Goal: Task Accomplishment & Management: Manage account settings

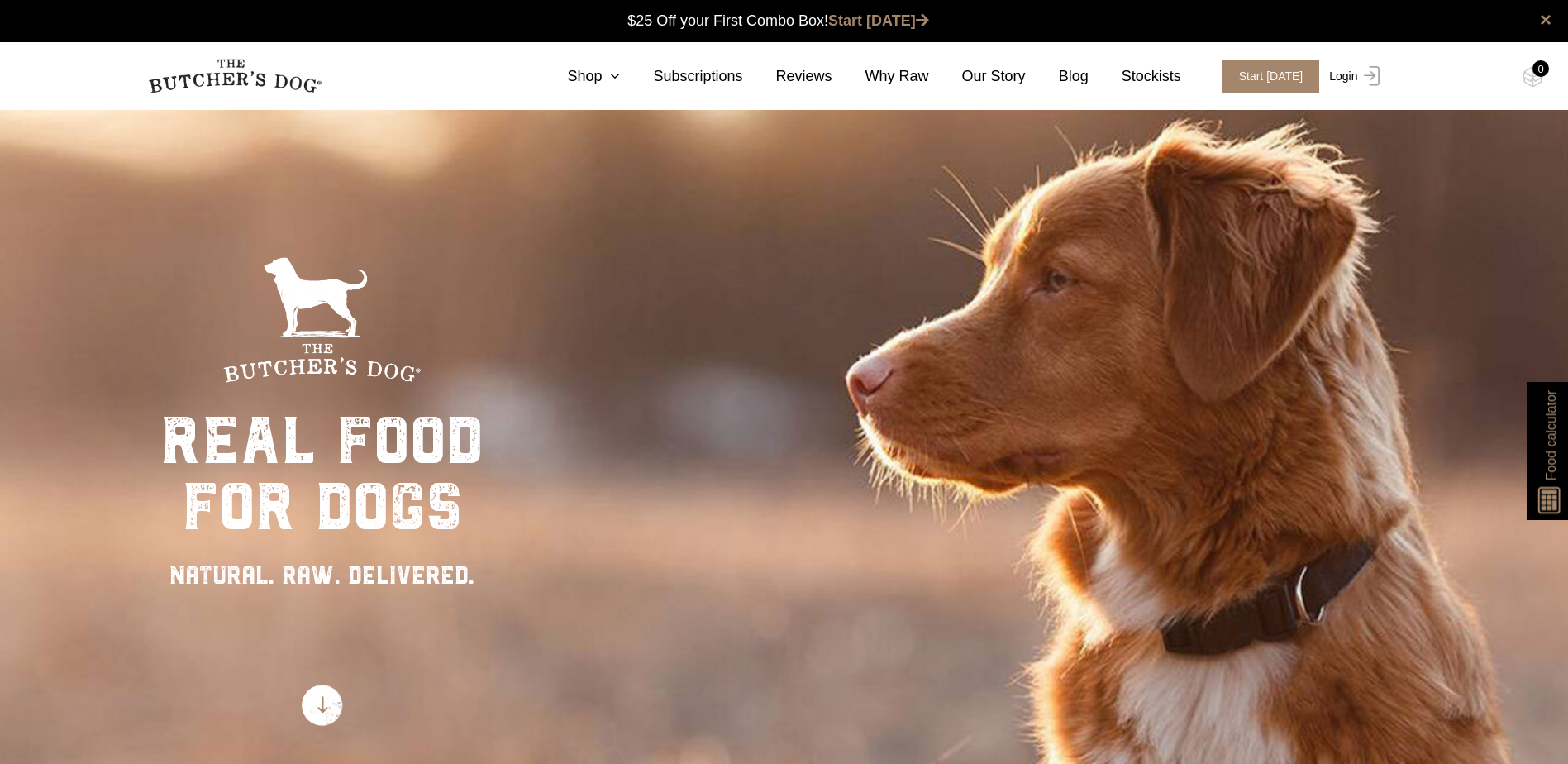
click at [1375, 71] on img at bounding box center [1369, 76] width 22 height 20
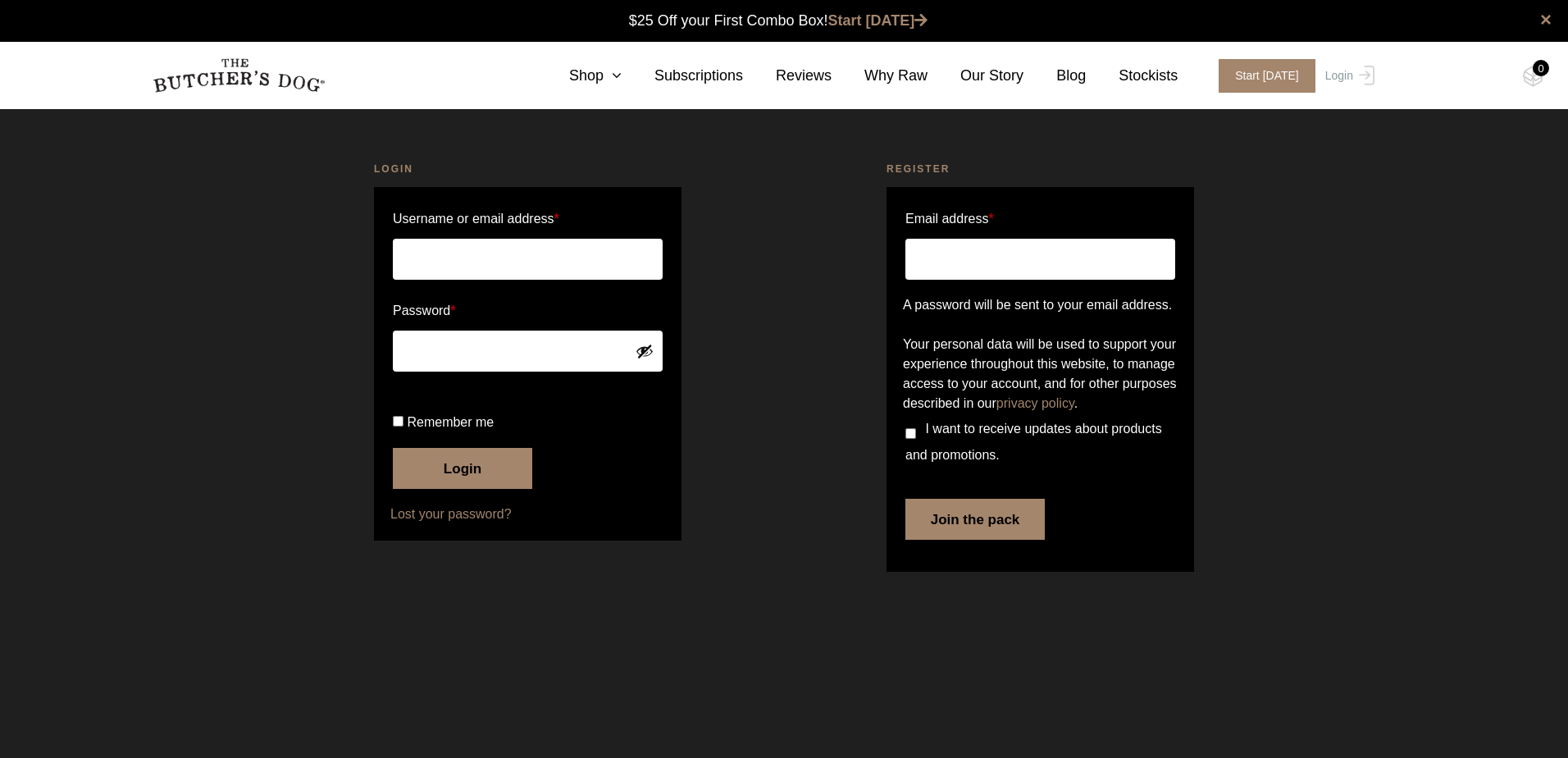
click at [436, 253] on input "Username or email address *" at bounding box center [527, 258] width 270 height 41
type input "antje-bolz@mail.de"
click at [392, 448] on button "Login" at bounding box center [462, 468] width 139 height 41
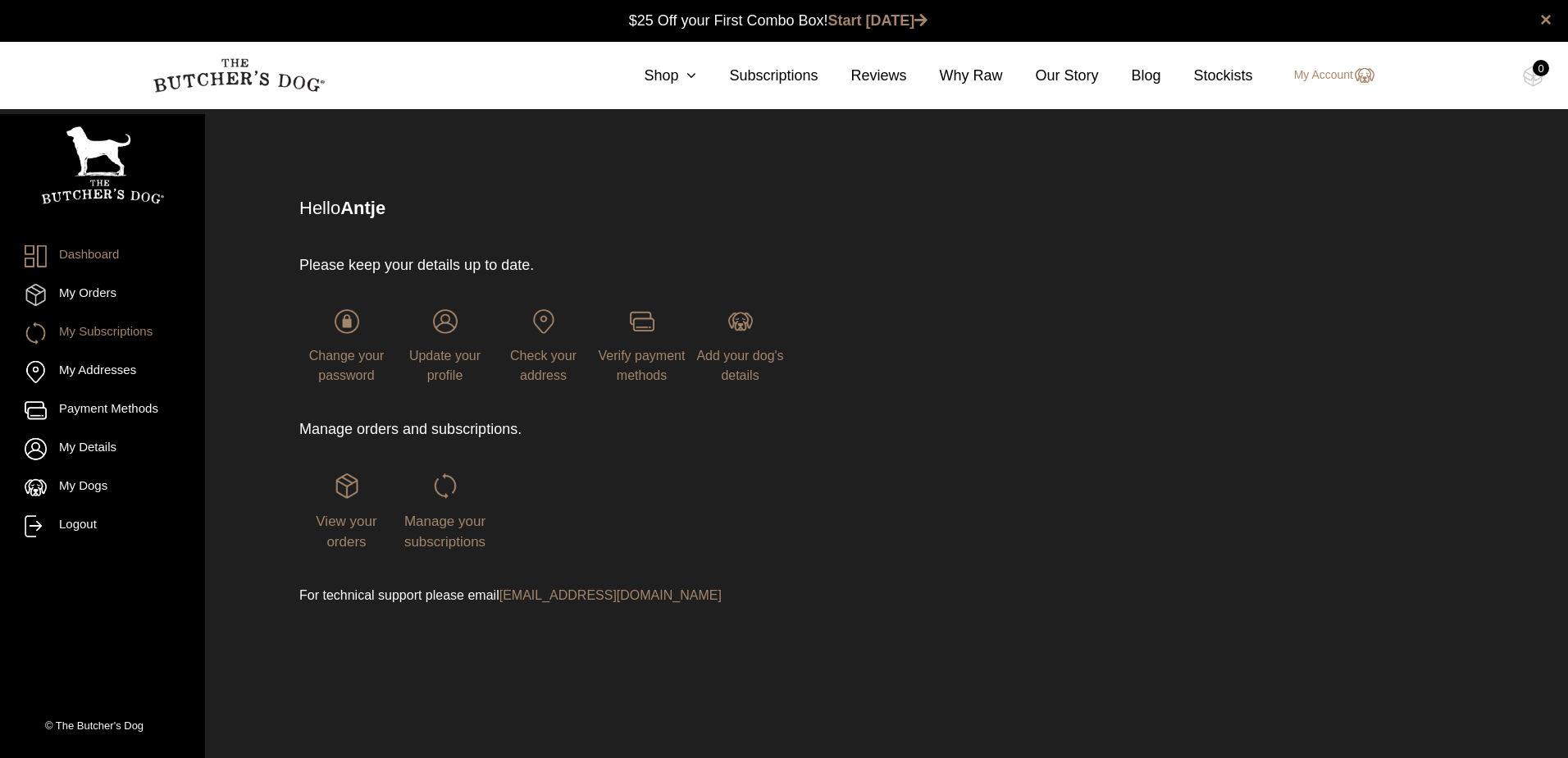
click at [115, 330] on link "My Subscriptions" at bounding box center [102, 334] width 156 height 22
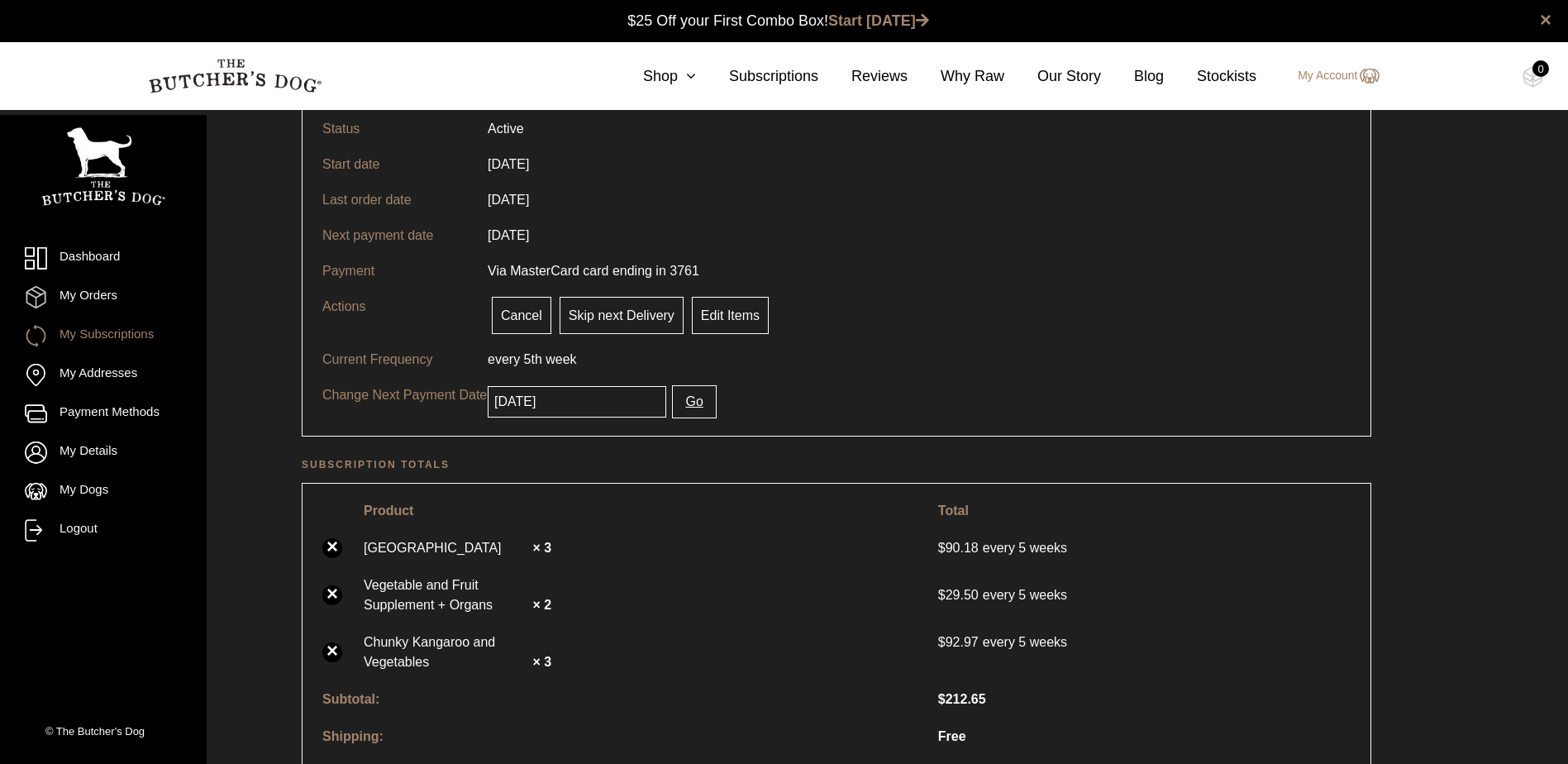
scroll to position [248, 0]
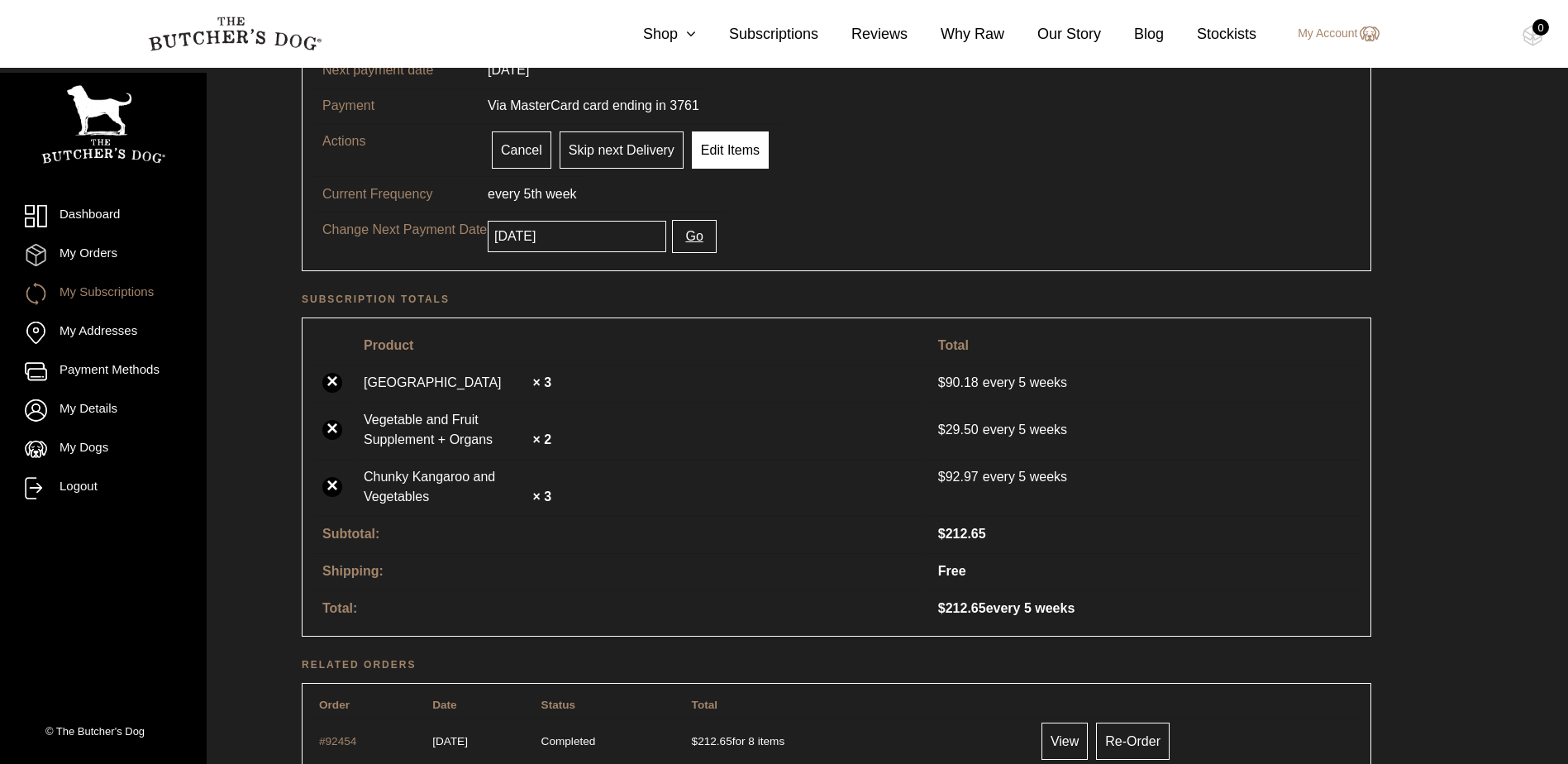
click at [731, 152] on link "Edit Items" at bounding box center [730, 150] width 77 height 37
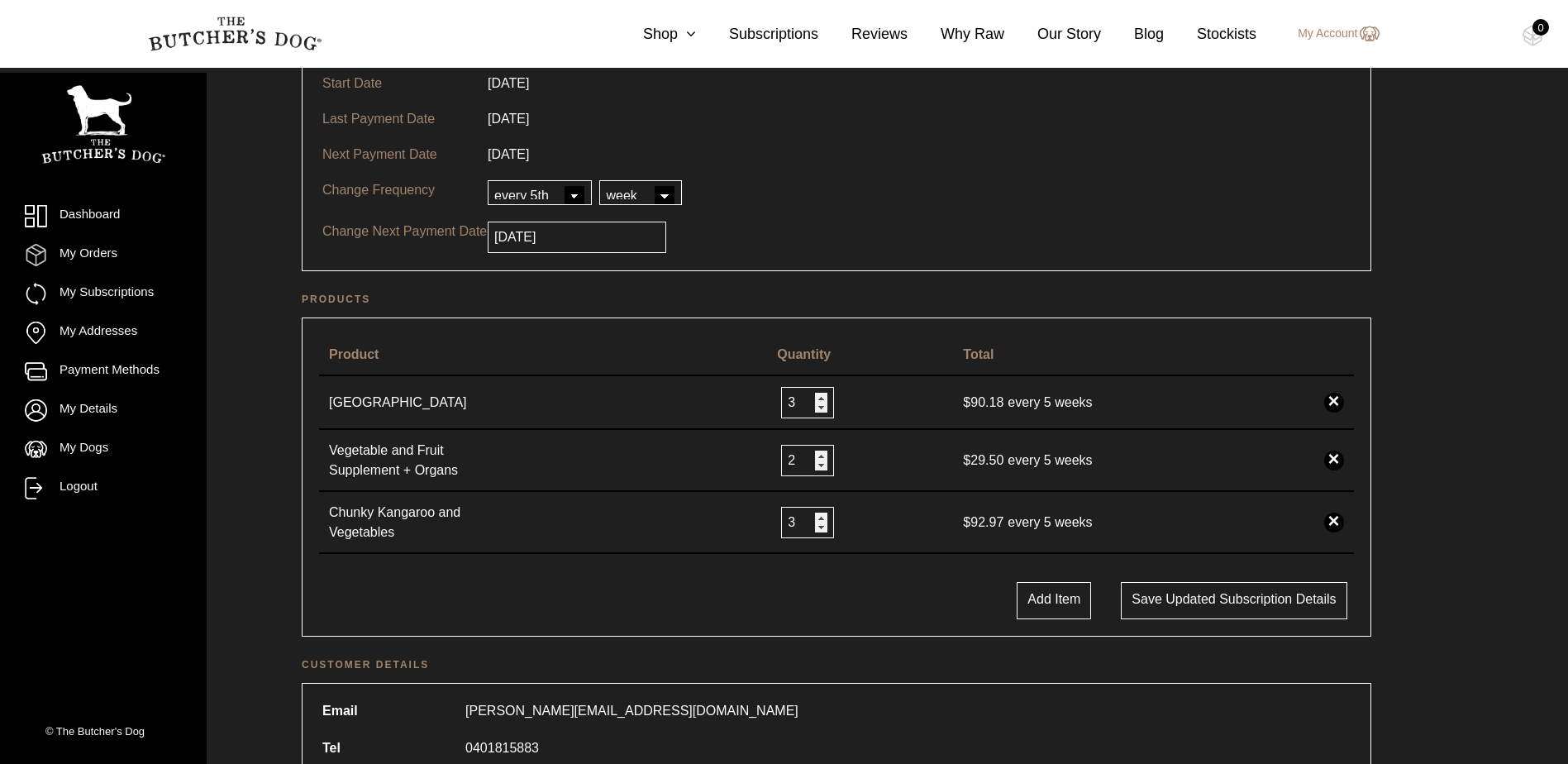
scroll to position [166, 0]
type input "1"
click at [827, 459] on input "1" at bounding box center [808, 459] width 53 height 31
type input "4"
click at [825, 517] on input "4" at bounding box center [808, 521] width 53 height 31
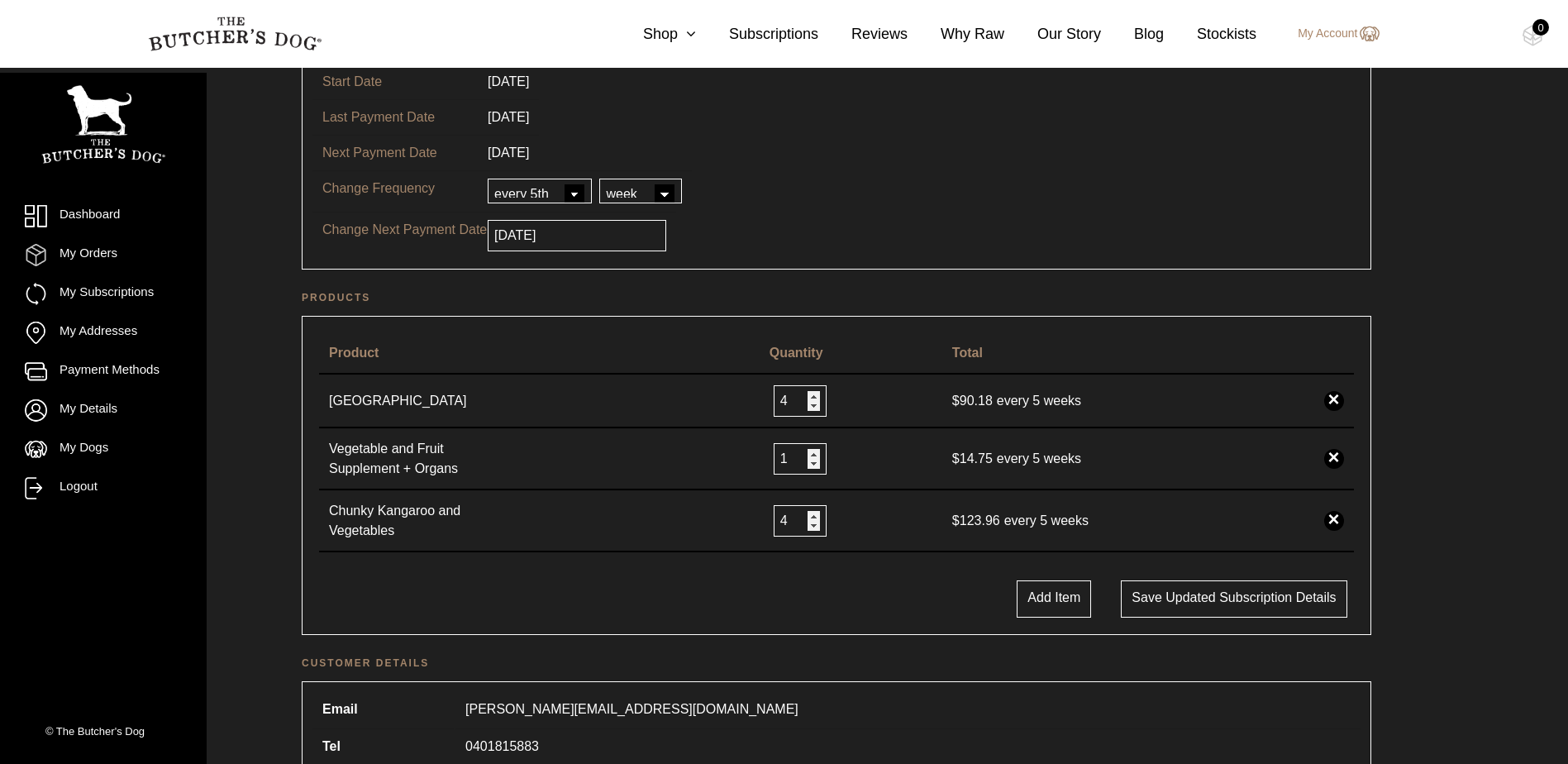
type input "4"
click at [814, 398] on input "4" at bounding box center [800, 401] width 53 height 31
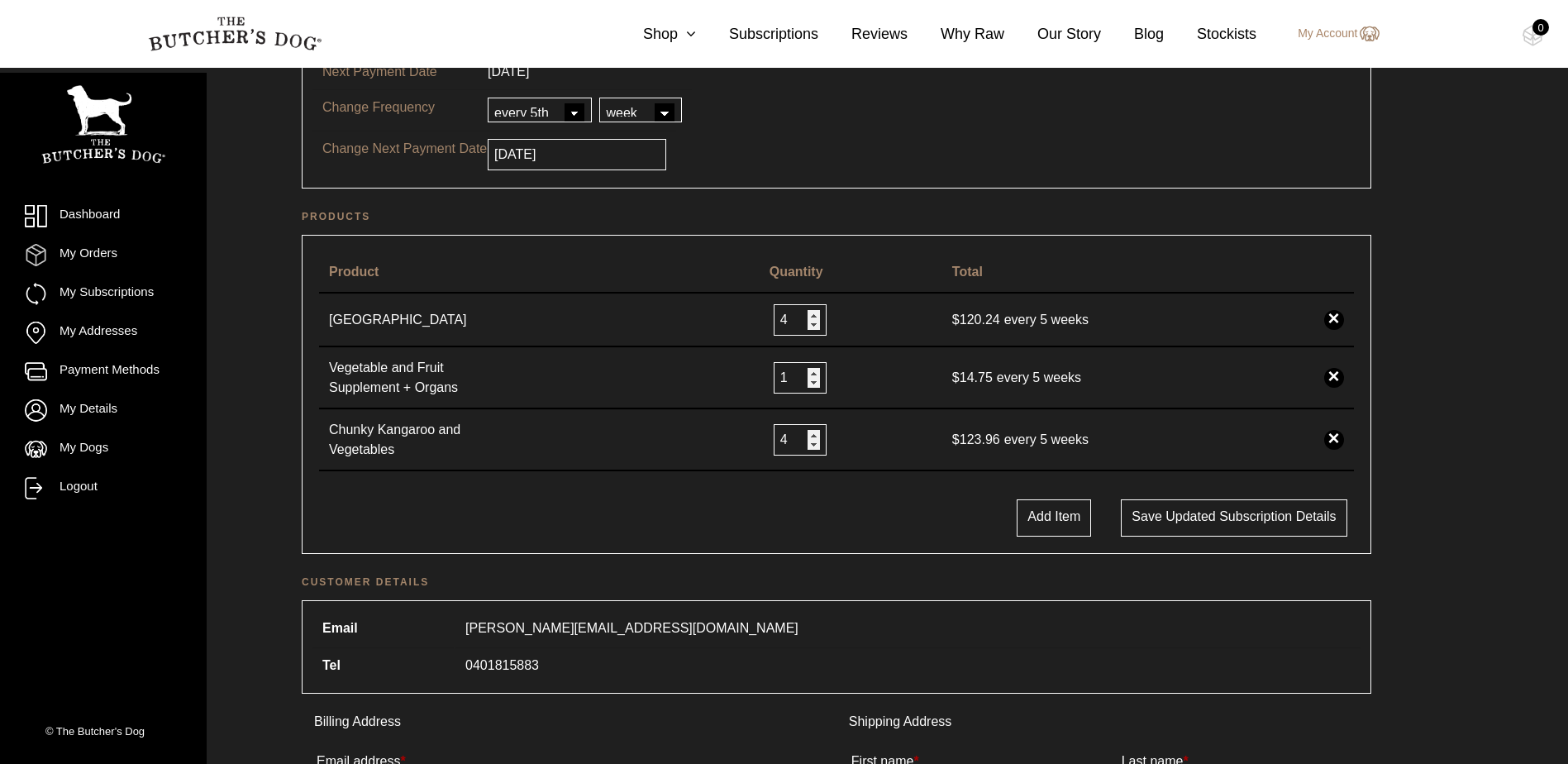
scroll to position [248, 0]
click at [1201, 514] on button "Save updated subscription details" at bounding box center [1233, 516] width 226 height 37
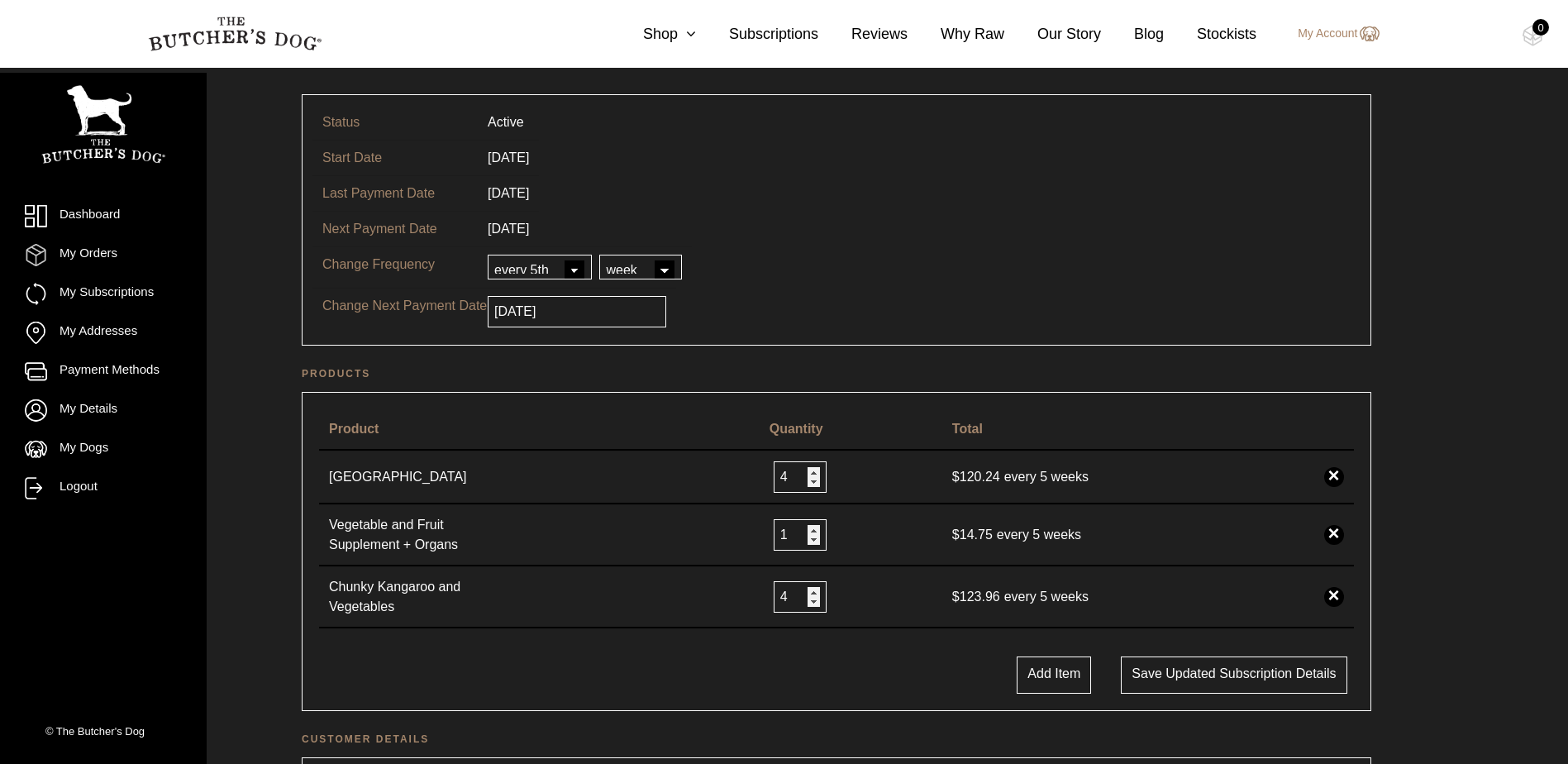
scroll to position [83, 0]
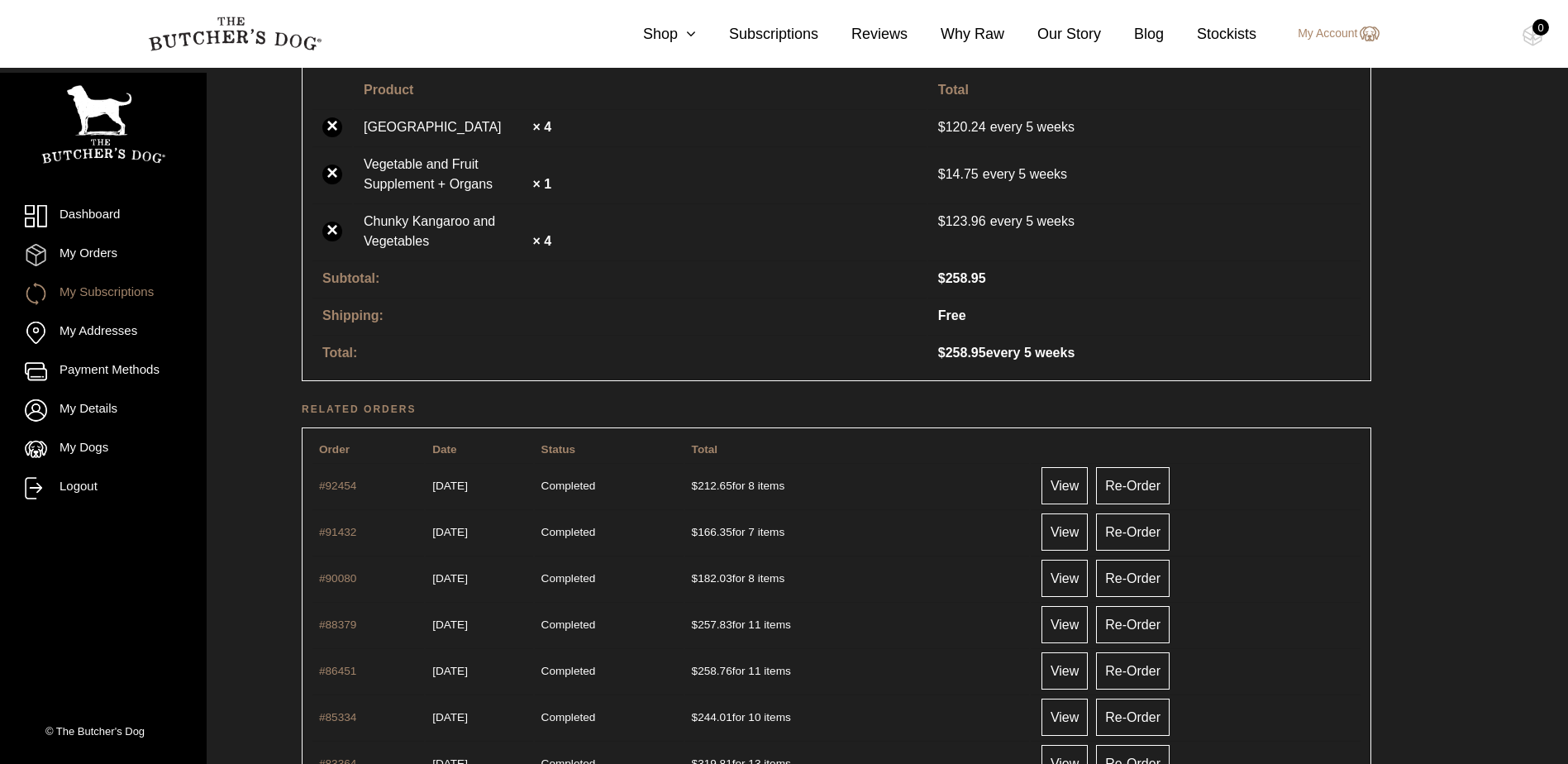
scroll to position [991, 0]
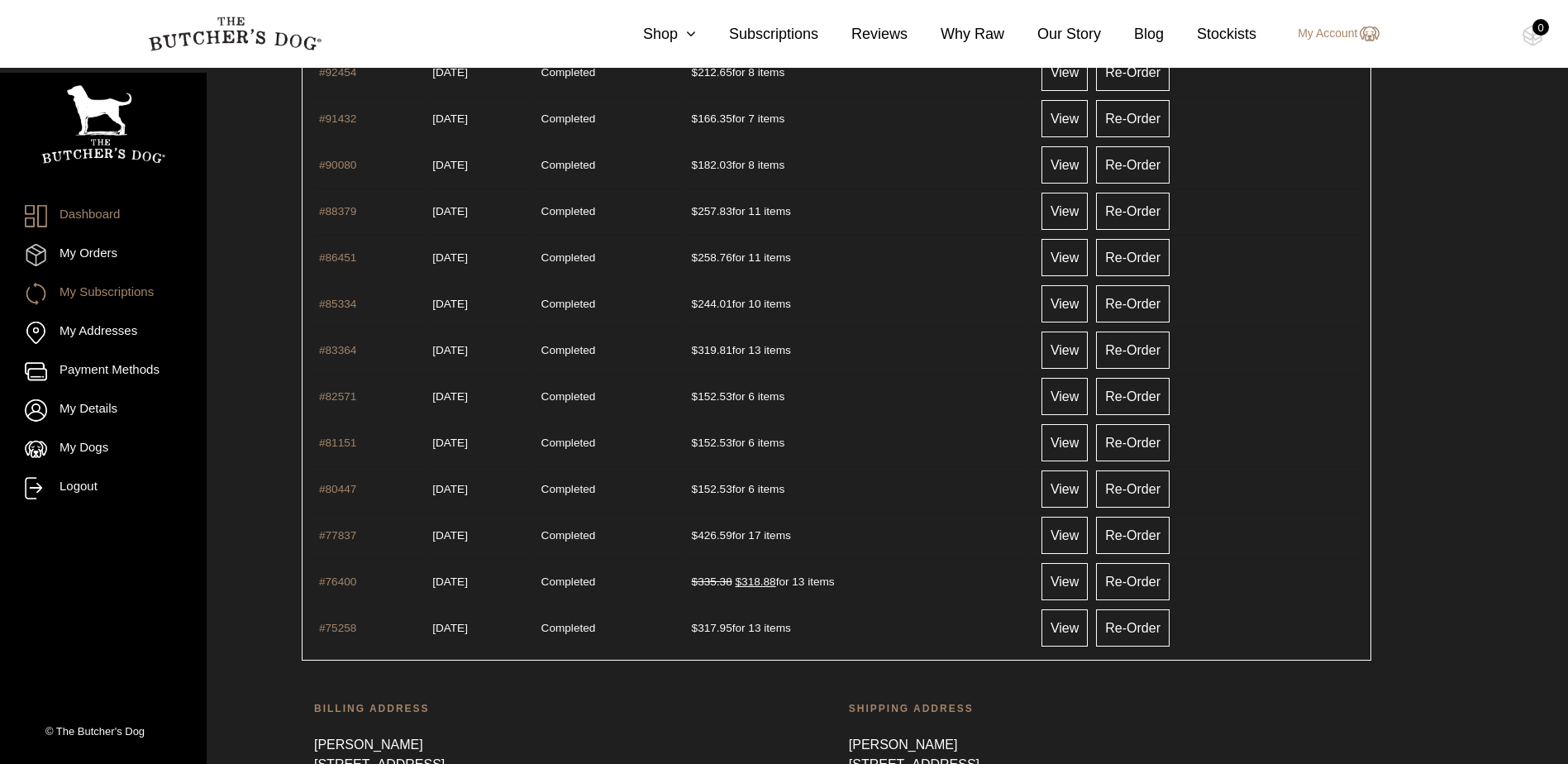
click at [88, 213] on link "Dashboard" at bounding box center [103, 216] width 157 height 23
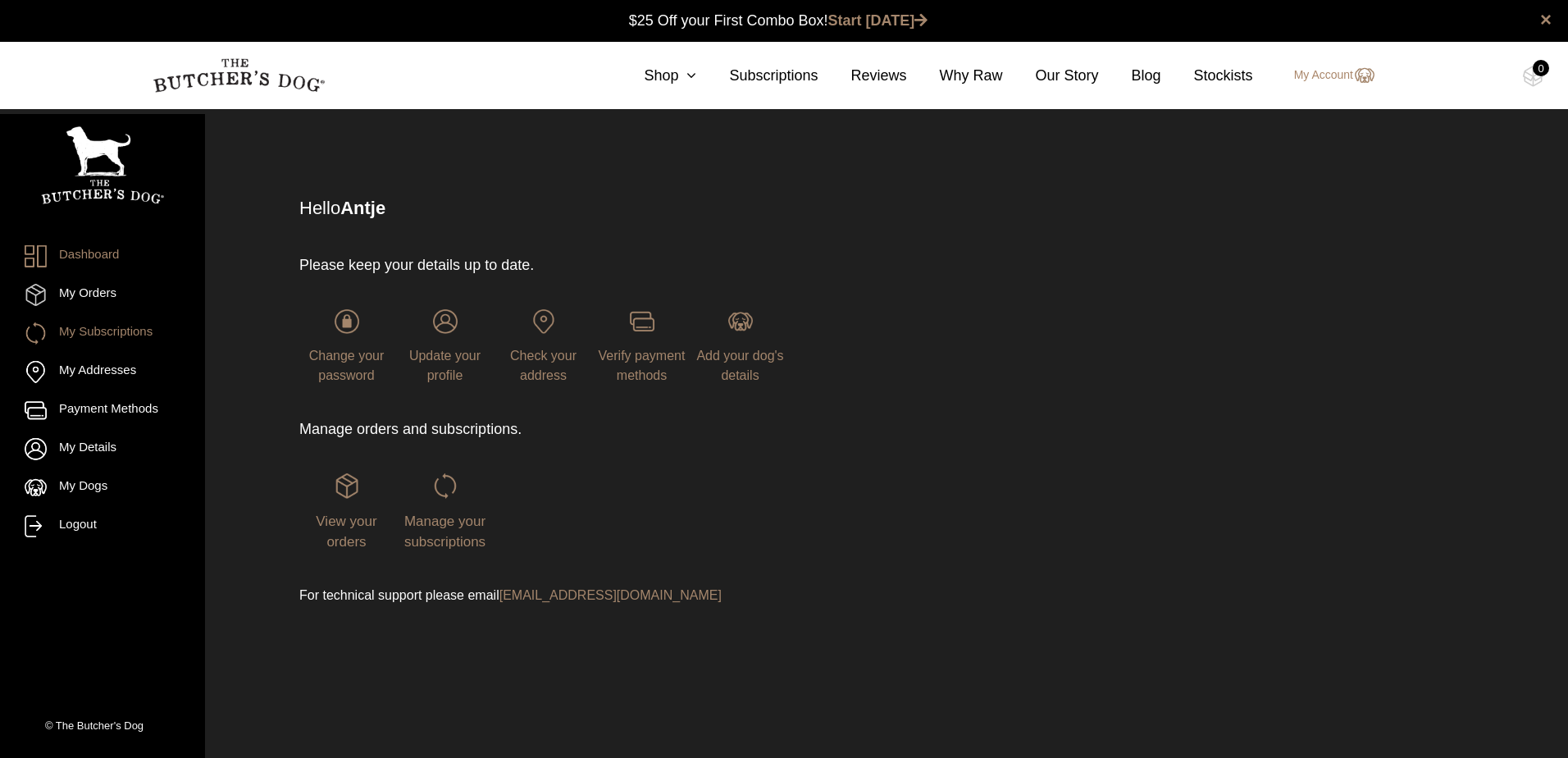
click at [108, 333] on link "My Subscriptions" at bounding box center [102, 334] width 156 height 22
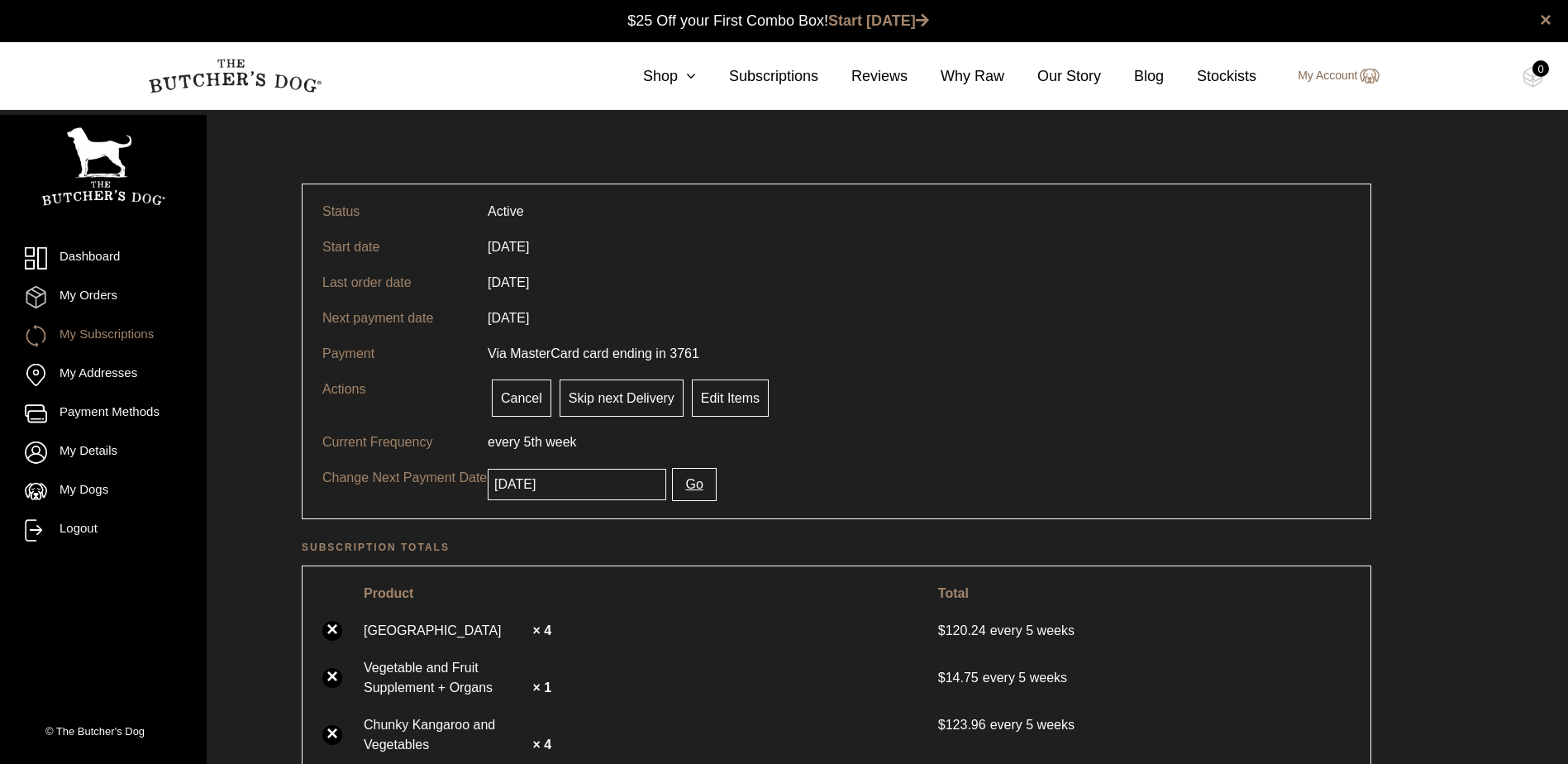
click at [1329, 79] on link "My Account" at bounding box center [1330, 76] width 98 height 20
